Goal: Transaction & Acquisition: Purchase product/service

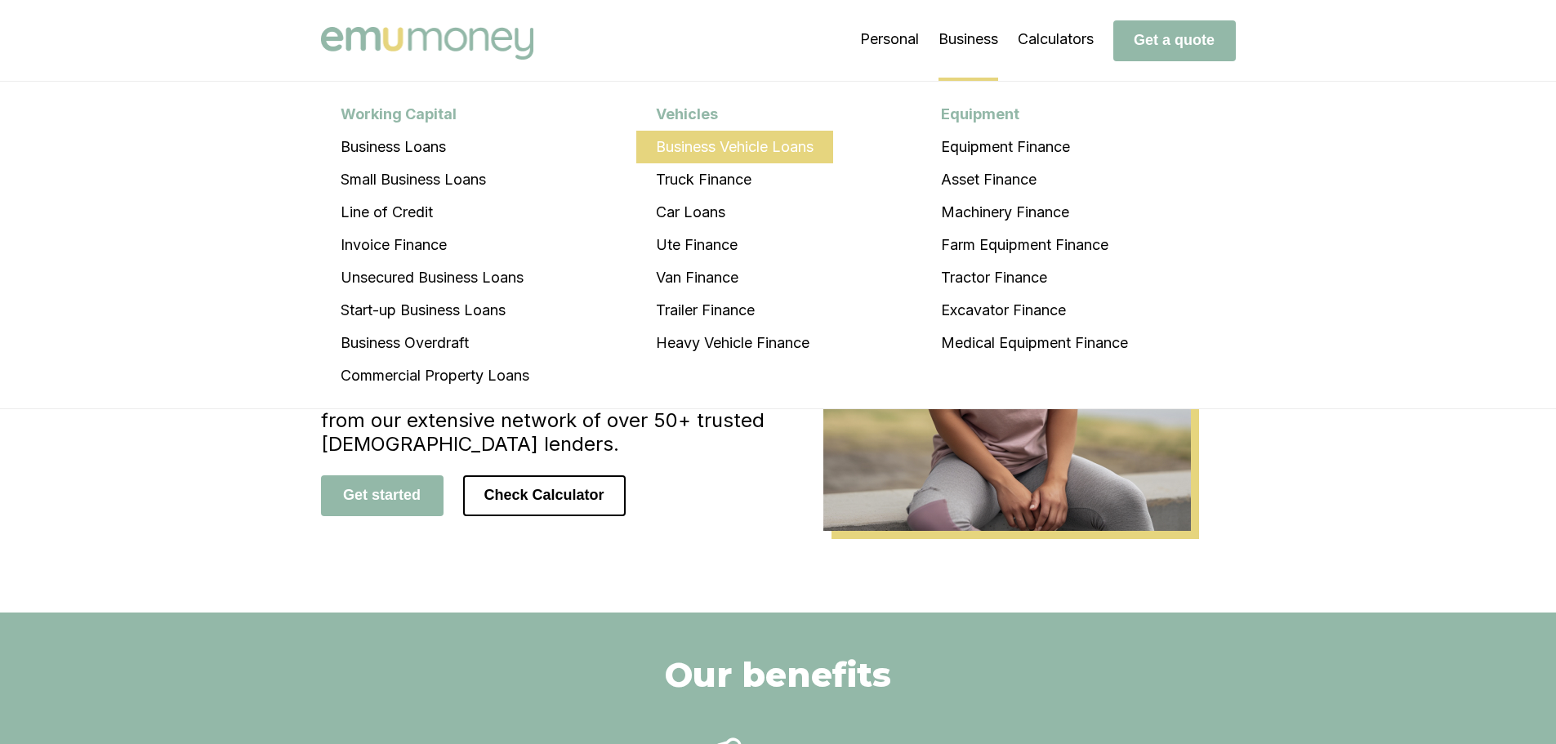
click at [773, 145] on li "Business Vehicle Loans" at bounding box center [734, 147] width 197 height 33
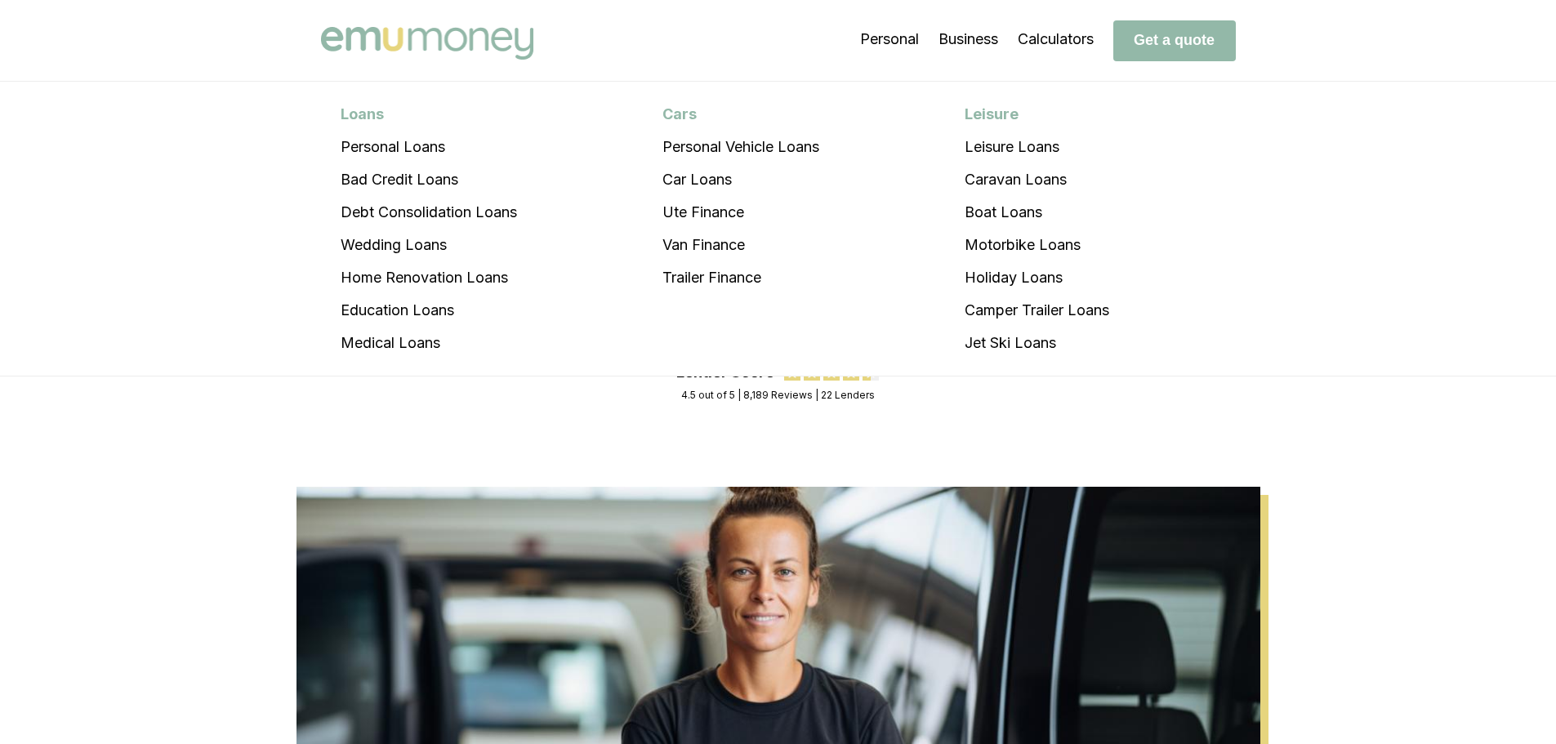
click at [461, 40] on img at bounding box center [427, 43] width 212 height 33
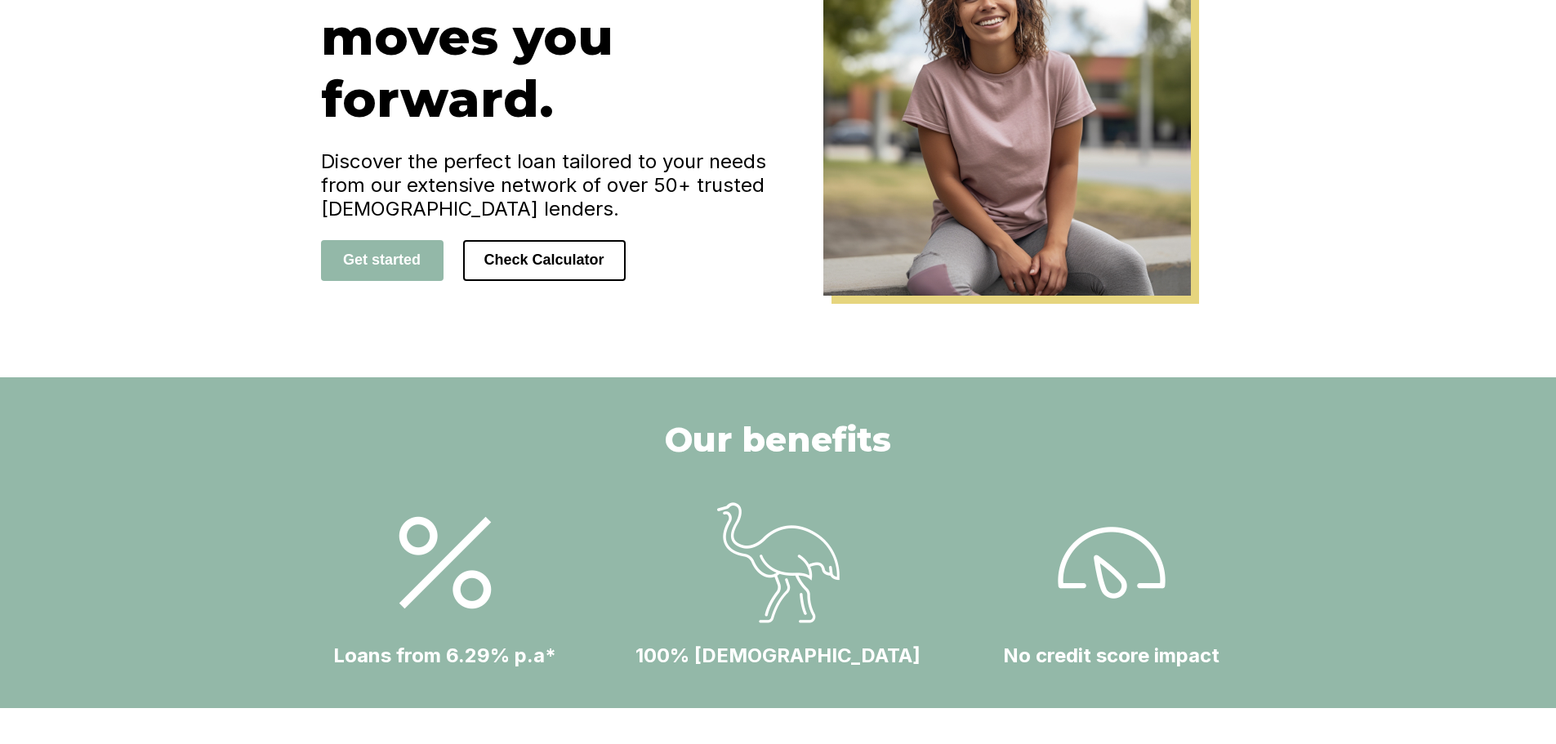
scroll to position [245, 0]
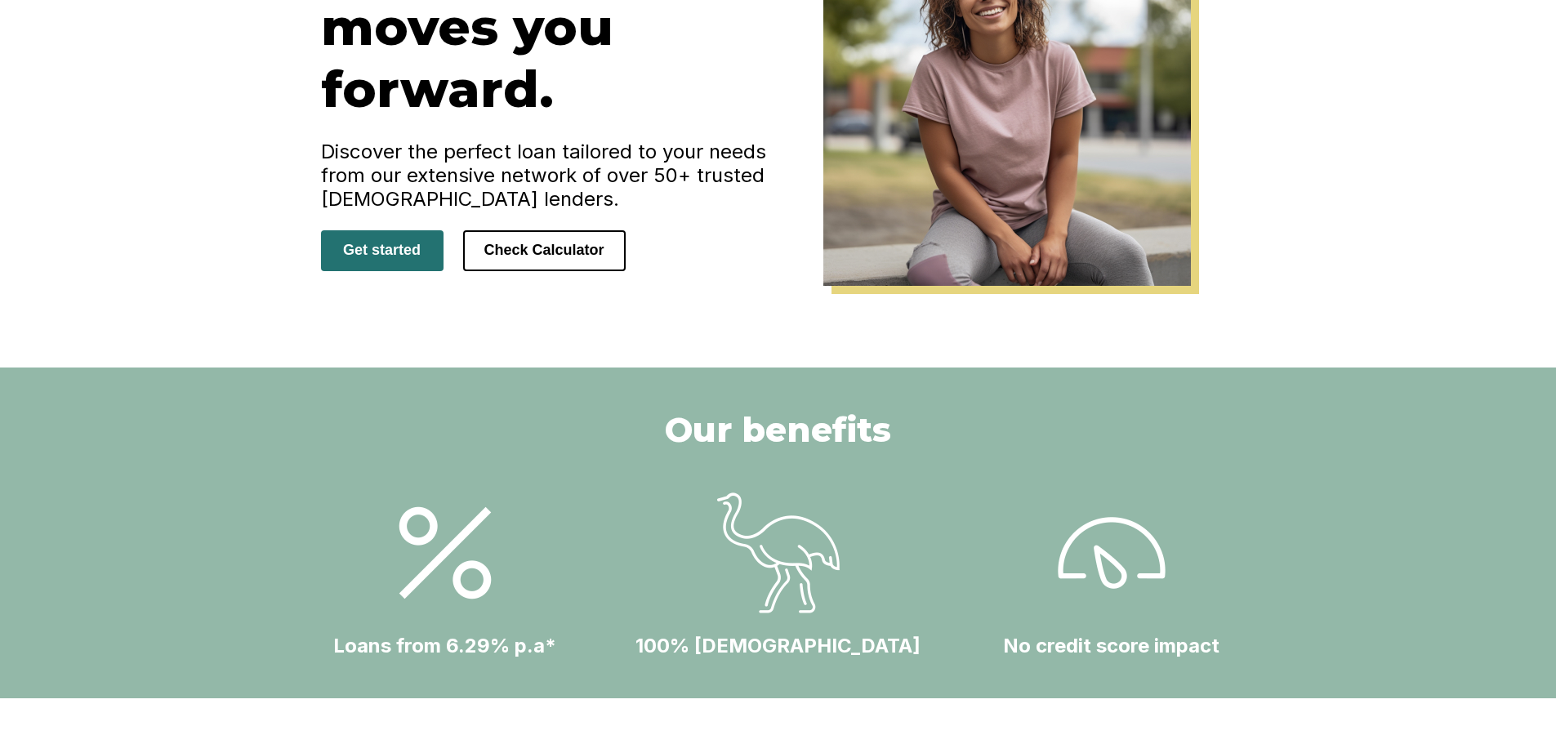
click at [390, 247] on button "Get started" at bounding box center [382, 250] width 123 height 41
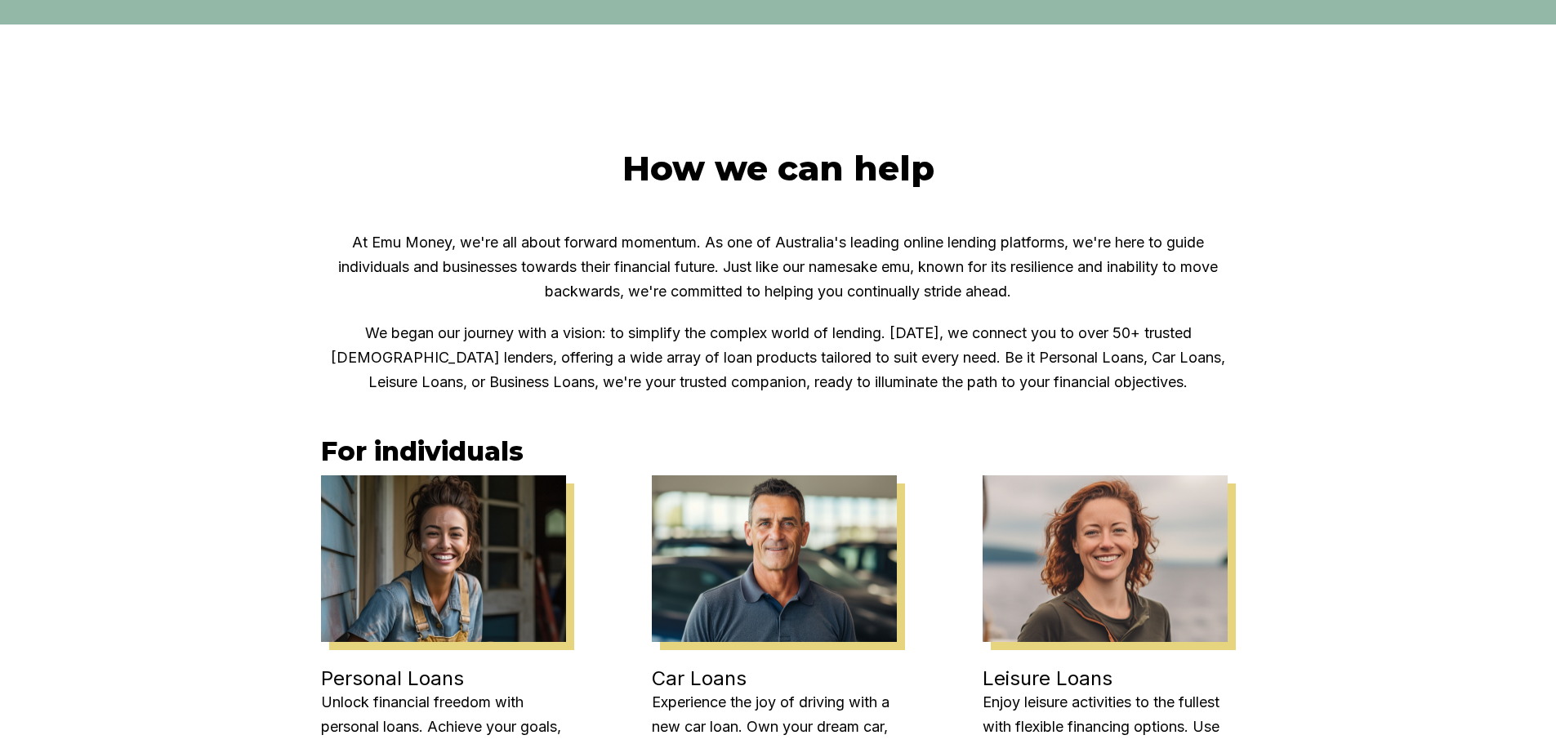
scroll to position [1143, 0]
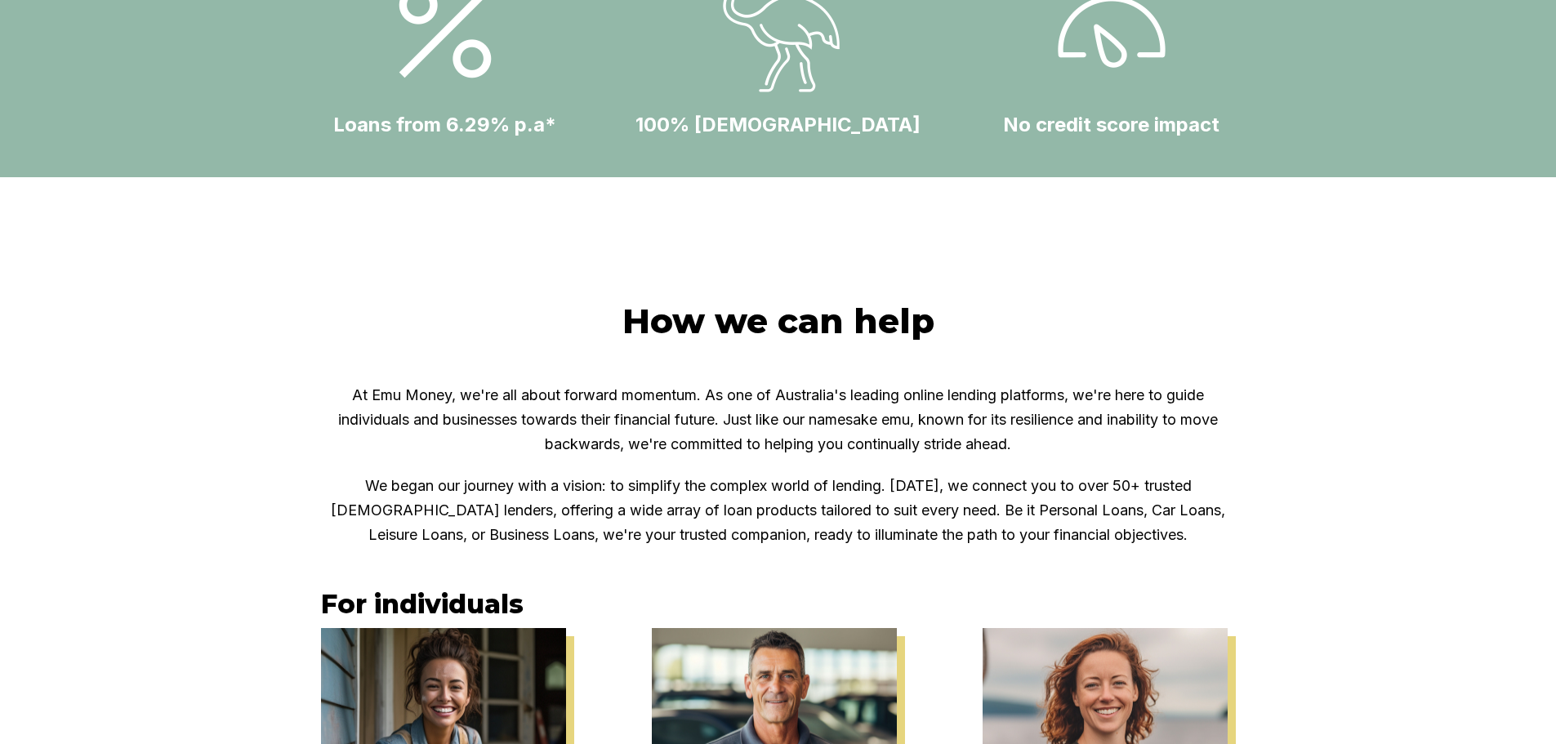
scroll to position [653, 0]
